Goal: Task Accomplishment & Management: Manage account settings

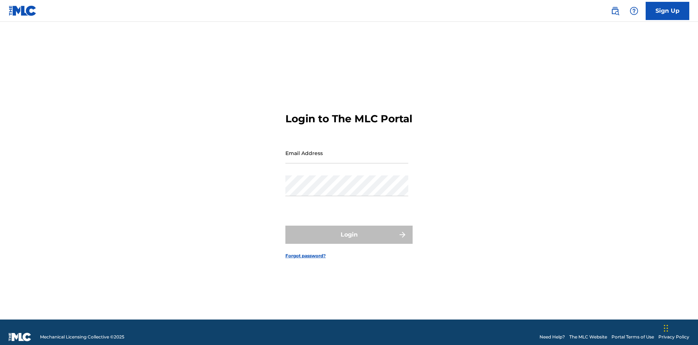
scroll to position [9, 0]
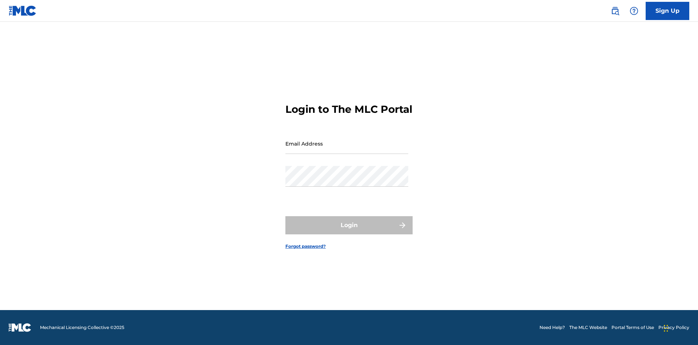
click at [347, 149] on input "Email Address" at bounding box center [346, 143] width 123 height 21
type input "[EMAIL_ADDRESS][DOMAIN_NAME]"
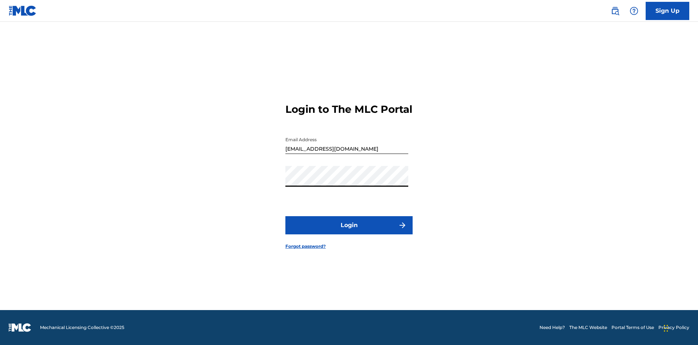
click at [349, 231] on button "Login" at bounding box center [348, 225] width 127 height 18
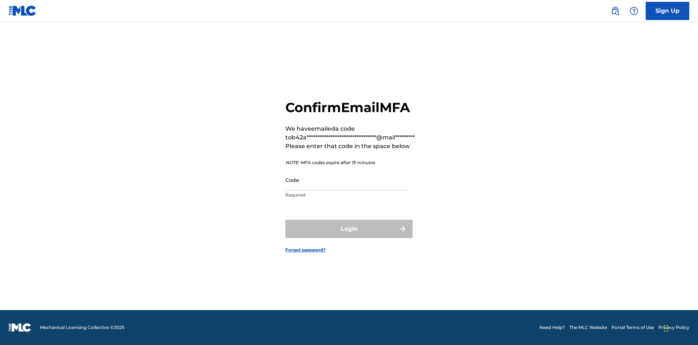
click at [347, 180] on input "Code" at bounding box center [346, 179] width 123 height 21
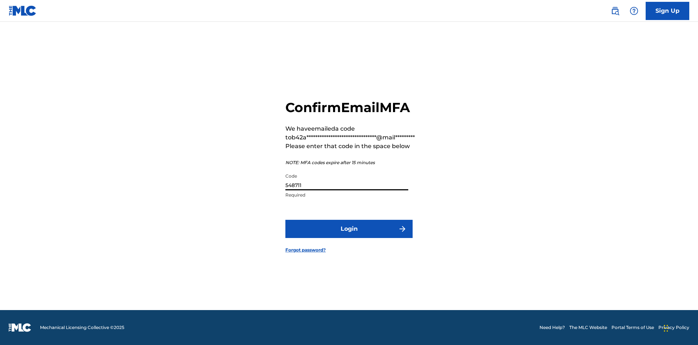
type input "548711"
click at [349, 228] on button "Login" at bounding box center [348, 229] width 127 height 18
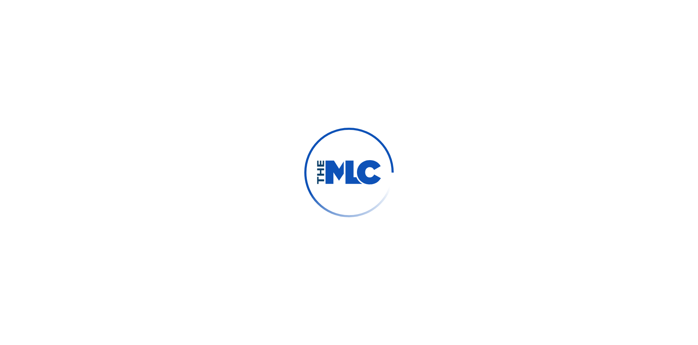
scroll to position [0, 0]
